Goal: Complete application form

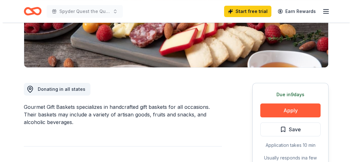
scroll to position [127, 0]
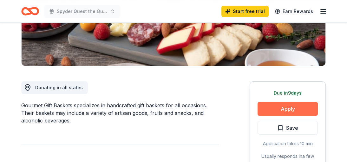
click at [296, 108] on button "Apply" at bounding box center [287, 109] width 60 height 14
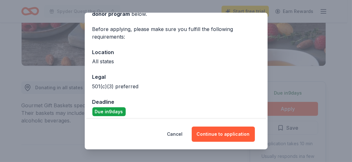
scroll to position [45, 0]
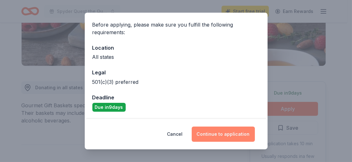
click at [232, 132] on button "Continue to application" at bounding box center [223, 134] width 63 height 15
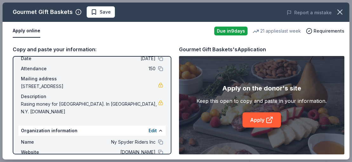
scroll to position [31, 0]
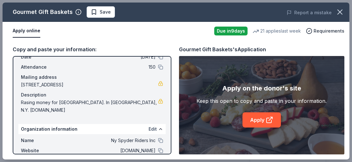
click at [148, 127] on button "Edit" at bounding box center [152, 130] width 8 height 8
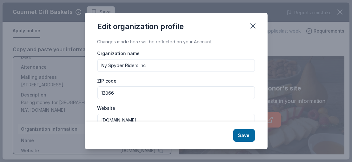
scroll to position [0, 0]
click at [253, 25] on icon "button" at bounding box center [252, 26] width 9 height 9
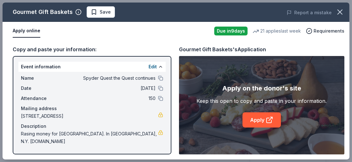
click at [149, 98] on span "150" at bounding box center [109, 99] width 92 height 8
click at [259, 119] on link "Apply" at bounding box center [261, 120] width 38 height 15
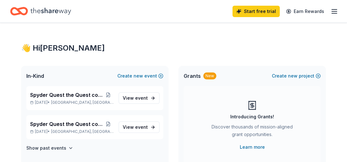
click at [332, 11] on line "button" at bounding box center [334, 11] width 5 height 0
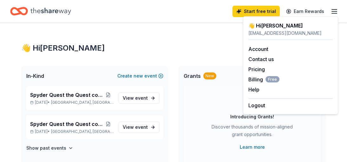
click at [195, 9] on div "Start free trial Earn Rewards" at bounding box center [173, 11] width 327 height 15
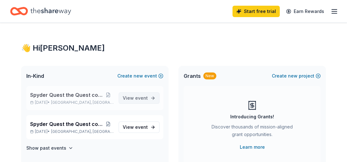
click at [139, 97] on span "event" at bounding box center [141, 97] width 13 height 5
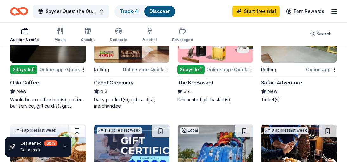
scroll to position [444, 0]
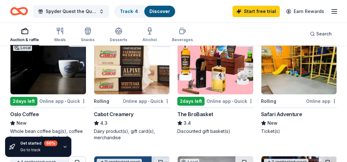
click at [217, 72] on img at bounding box center [215, 64] width 75 height 60
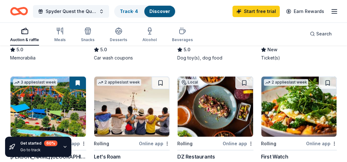
scroll to position [158, 0]
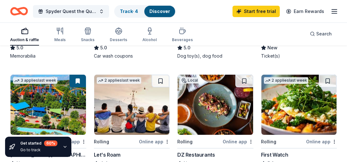
click at [289, 108] on img at bounding box center [298, 105] width 75 height 60
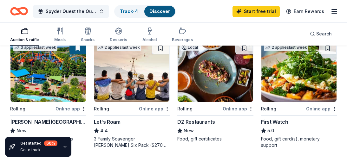
scroll to position [190, 0]
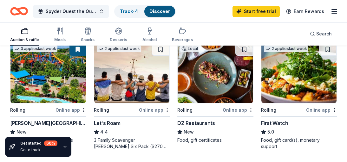
click at [213, 76] on img at bounding box center [215, 73] width 75 height 60
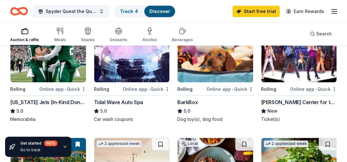
scroll to position [63, 0]
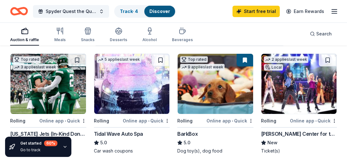
click at [222, 87] on img at bounding box center [215, 84] width 75 height 60
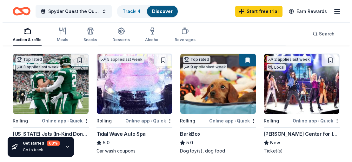
scroll to position [0, 0]
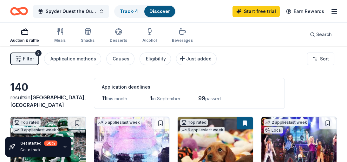
click at [24, 59] on span "Filter" at bounding box center [28, 59] width 11 height 8
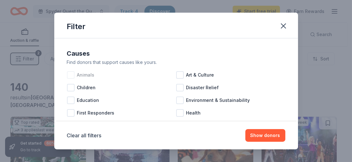
click at [70, 74] on div at bounding box center [71, 75] width 8 height 8
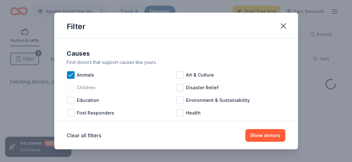
click at [69, 85] on div at bounding box center [71, 88] width 8 height 8
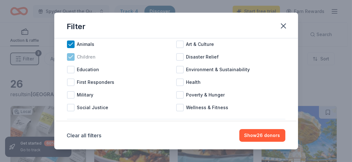
scroll to position [31, 0]
click at [73, 92] on div at bounding box center [71, 95] width 8 height 8
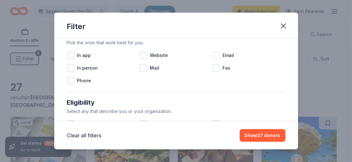
scroll to position [95, 0]
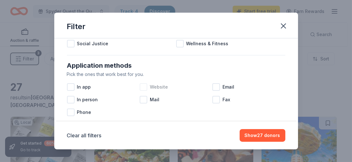
click at [143, 86] on div at bounding box center [144, 87] width 8 height 8
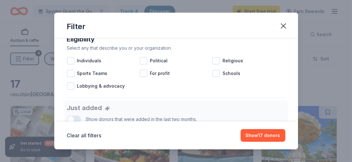
scroll to position [158, 0]
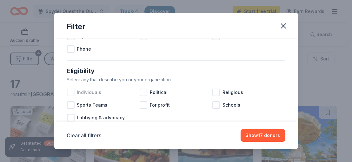
click at [72, 92] on div at bounding box center [71, 93] width 8 height 8
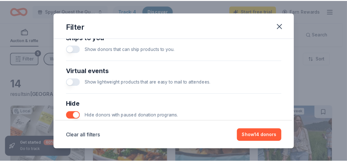
scroll to position [317, 0]
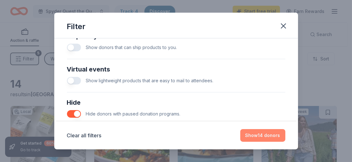
click at [256, 137] on button "Show 14 donors" at bounding box center [262, 135] width 45 height 13
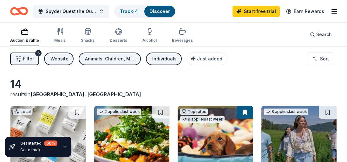
click at [22, 60] on button "Filter 5" at bounding box center [24, 59] width 29 height 13
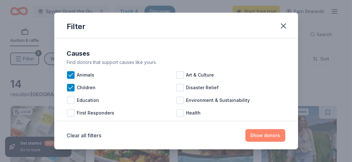
click at [264, 134] on button "Show donors" at bounding box center [265, 135] width 40 height 13
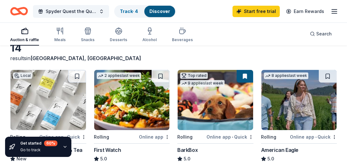
scroll to position [31, 0]
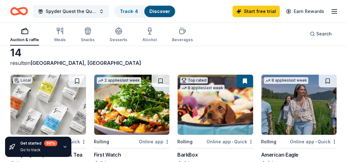
click at [53, 97] on img at bounding box center [47, 105] width 75 height 60
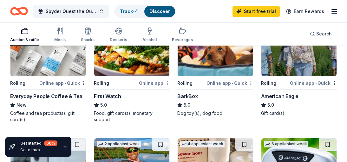
scroll to position [95, 0]
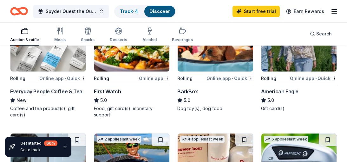
click at [58, 55] on img at bounding box center [47, 41] width 75 height 60
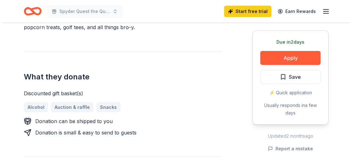
scroll to position [222, 0]
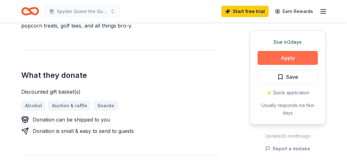
click at [295, 57] on button "Apply" at bounding box center [287, 58] width 60 height 14
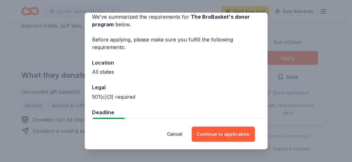
scroll to position [45, 0]
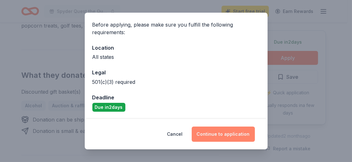
click at [229, 132] on button "Continue to application" at bounding box center [223, 134] width 63 height 15
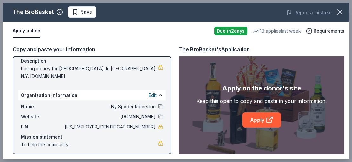
scroll to position [67, 0]
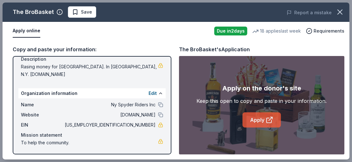
click at [260, 117] on link "Apply" at bounding box center [261, 120] width 38 height 15
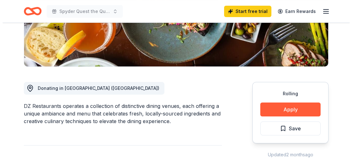
scroll to position [127, 0]
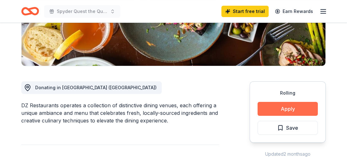
click at [288, 109] on button "Apply" at bounding box center [287, 109] width 60 height 14
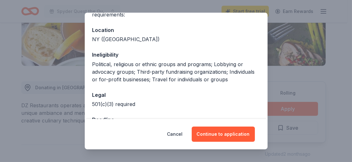
scroll to position [86, 0]
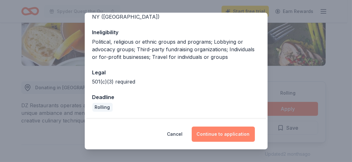
click at [224, 132] on button "Continue to application" at bounding box center [223, 134] width 63 height 15
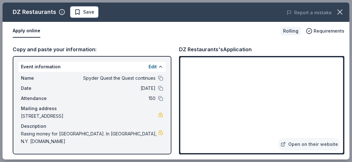
click at [73, 114] on span "197 Springdale Drive, Islip, NY 11779" at bounding box center [89, 117] width 137 height 8
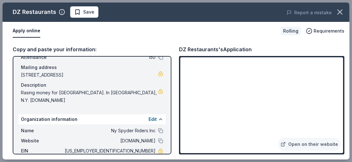
scroll to position [63, 0]
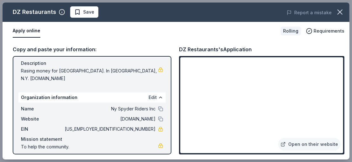
click at [148, 97] on button "Edit" at bounding box center [152, 98] width 8 height 8
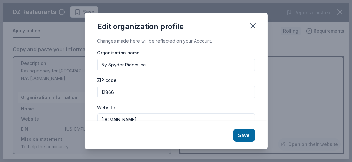
scroll to position [0, 0]
click at [253, 24] on icon "button" at bounding box center [252, 26] width 9 height 9
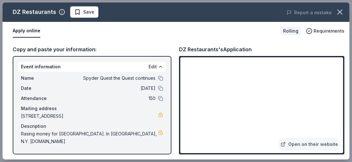
click at [150, 67] on button "Edit" at bounding box center [152, 67] width 8 height 8
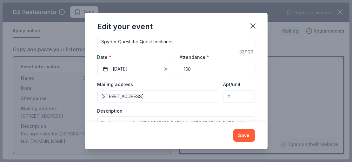
scroll to position [95, 0]
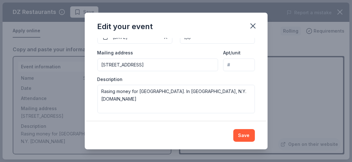
click at [154, 65] on input "197 Springdale Drive, Islip, NY, 11779" at bounding box center [157, 65] width 121 height 13
type input "197 Springdale Drive, Ronkonkoma, NY, 11779"
drag, startPoint x: 248, startPoint y: 136, endPoint x: 248, endPoint y: 133, distance: 3.2
click at [248, 136] on button "Save" at bounding box center [244, 135] width 22 height 13
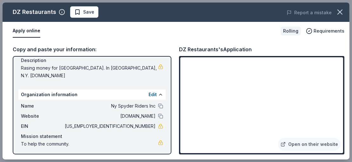
scroll to position [67, 0]
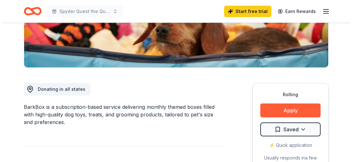
scroll to position [127, 0]
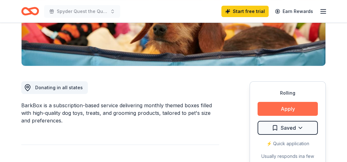
click at [288, 107] on button "Apply" at bounding box center [287, 109] width 60 height 14
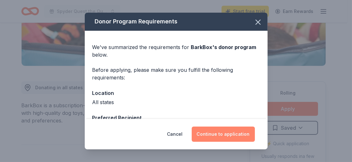
click at [224, 135] on button "Continue to application" at bounding box center [223, 134] width 63 height 15
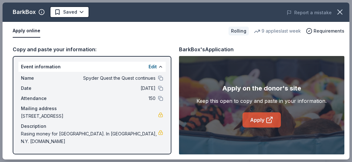
click at [258, 117] on link "Apply" at bounding box center [261, 120] width 38 height 15
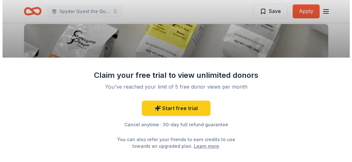
scroll to position [63, 0]
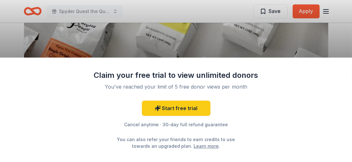
click at [198, 41] on div "Claim your free trial to view unlimited donors You've reached your limit of 5 f…" at bounding box center [176, 81] width 352 height 162
